Goal: Information Seeking & Learning: Learn about a topic

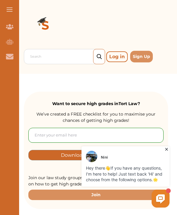
click at [168, 147] on icon at bounding box center [167, 149] width 6 height 6
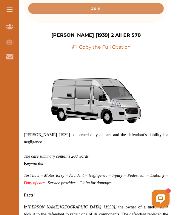
scroll to position [186, 0]
drag, startPoint x: 144, startPoint y: 33, endPoint x: 47, endPoint y: 36, distance: 96.7
click at [47, 36] on div "Stennett v Hancock [1939] 2 All ER 578 Copy the Full Citation" at bounding box center [96, 41] width 144 height 19
copy p "[PERSON_NAME] [1939] 2 All ER 578"
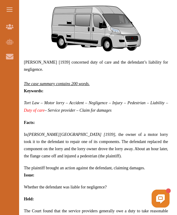
scroll to position [259, 0]
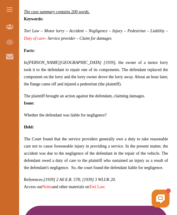
scroll to position [336, 0]
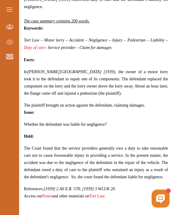
scroll to position [323, 0]
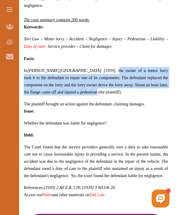
drag, startPoint x: 78, startPoint y: 70, endPoint x: 57, endPoint y: 93, distance: 30.6
click at [57, 93] on span "In [PERSON_NAME] [1939] , the owner of a motor lorry took it to the defendant t…" at bounding box center [96, 81] width 144 height 26
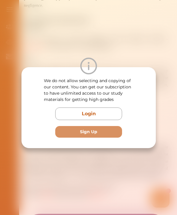
click at [164, 31] on div "We do not allow selecting and copying of our content. You can get our subscript…" at bounding box center [88, 107] width 177 height 215
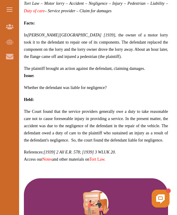
scroll to position [359, 0]
